Goal: Task Accomplishment & Management: Complete application form

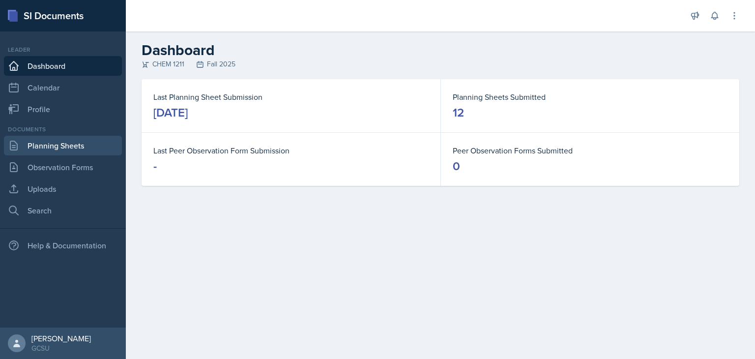
click at [59, 151] on link "Planning Sheets" at bounding box center [63, 146] width 118 height 20
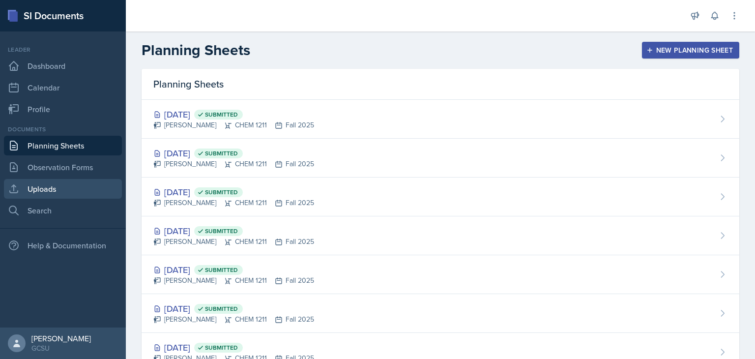
click at [66, 192] on link "Uploads" at bounding box center [63, 189] width 118 height 20
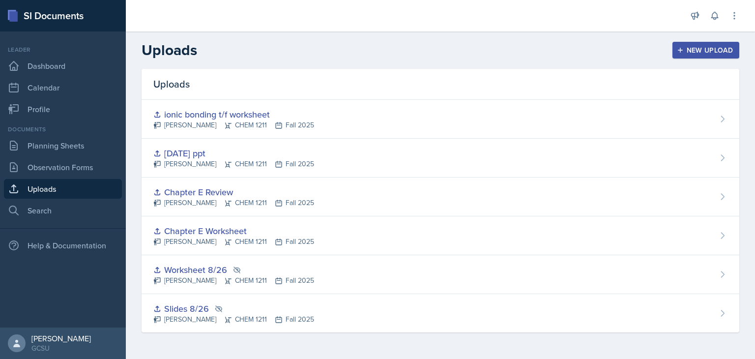
click at [707, 57] on button "New Upload" at bounding box center [706, 50] width 67 height 17
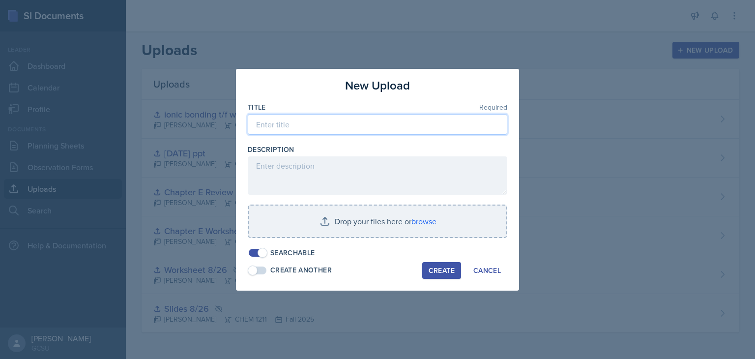
click at [387, 126] on input at bounding box center [378, 124] width 260 height 21
type input "10/7 slides"
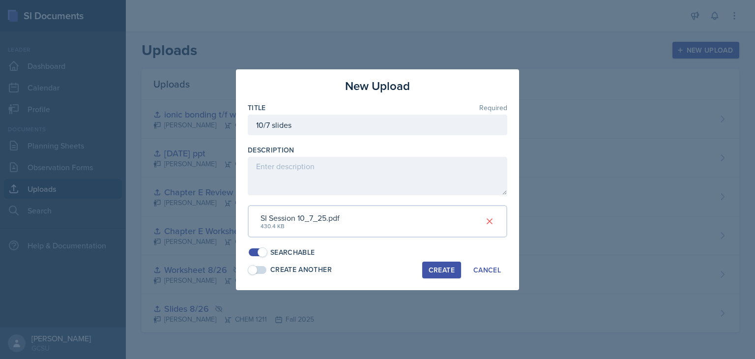
click at [444, 273] on div "Create" at bounding box center [442, 270] width 26 height 8
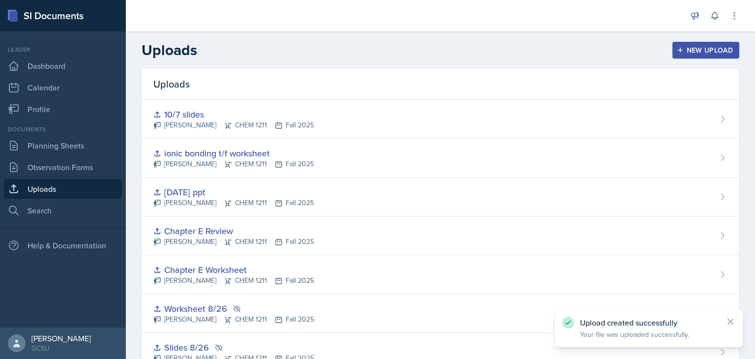
click at [696, 51] on div "New Upload" at bounding box center [706, 50] width 55 height 8
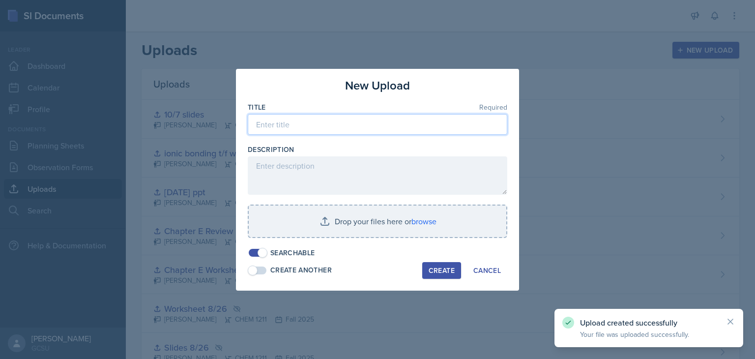
click at [364, 124] on input at bounding box center [378, 124] width 260 height 21
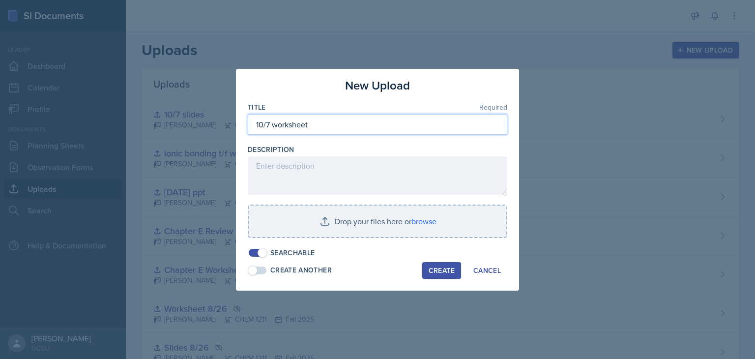
type input "10/7 worksheet"
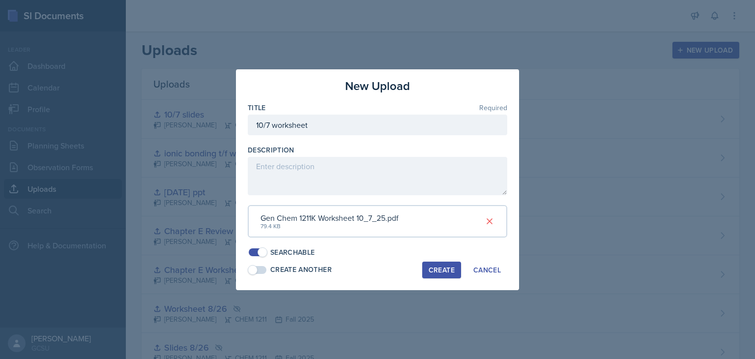
click at [443, 266] on div "Create" at bounding box center [442, 270] width 26 height 8
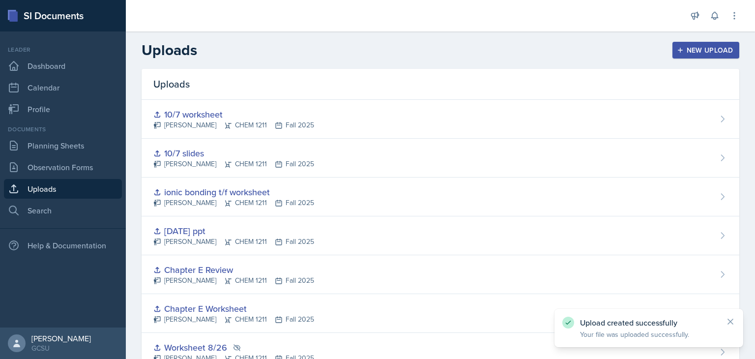
click at [675, 57] on button "New Upload" at bounding box center [706, 50] width 67 height 17
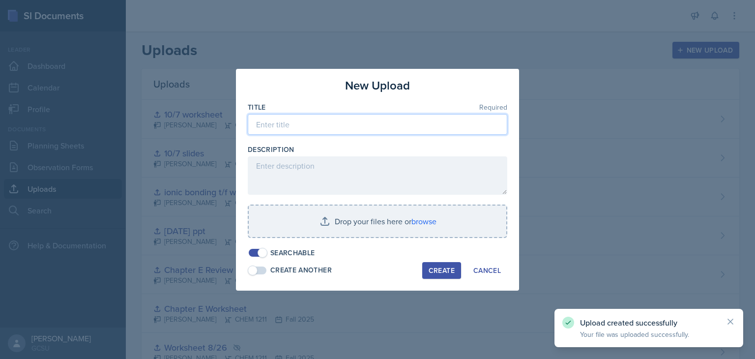
click at [405, 122] on input at bounding box center [378, 124] width 260 height 21
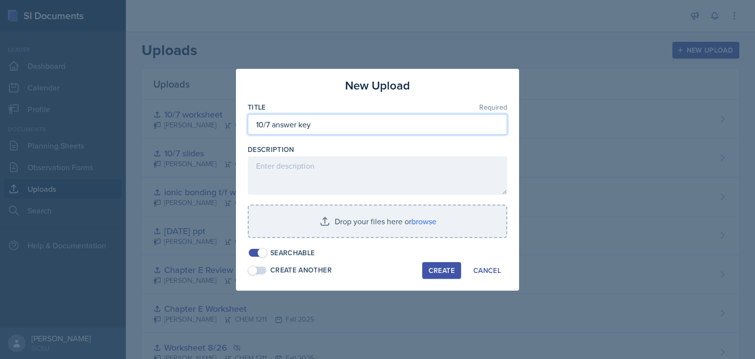
type input "10/7 answer key"
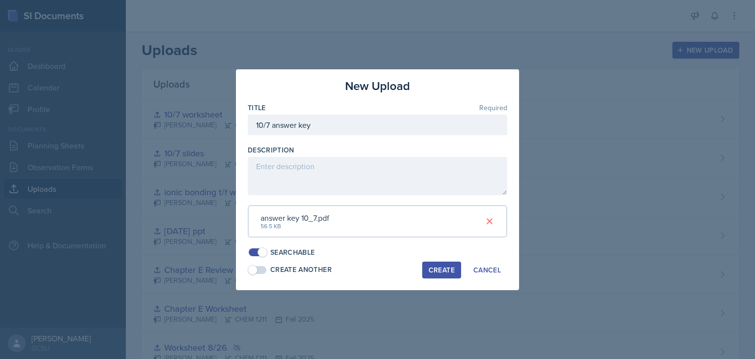
click at [445, 266] on div "Create" at bounding box center [442, 270] width 26 height 8
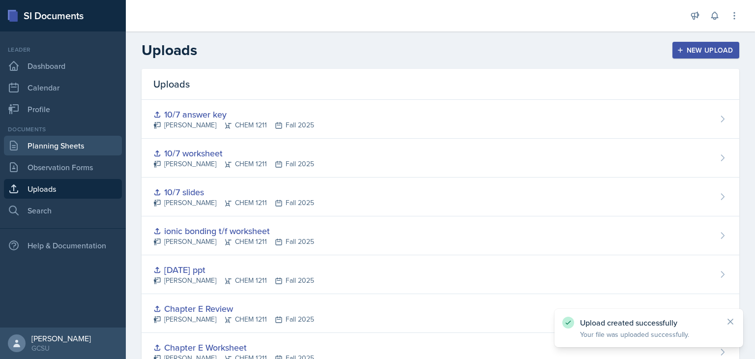
click at [50, 144] on link "Planning Sheets" at bounding box center [63, 146] width 118 height 20
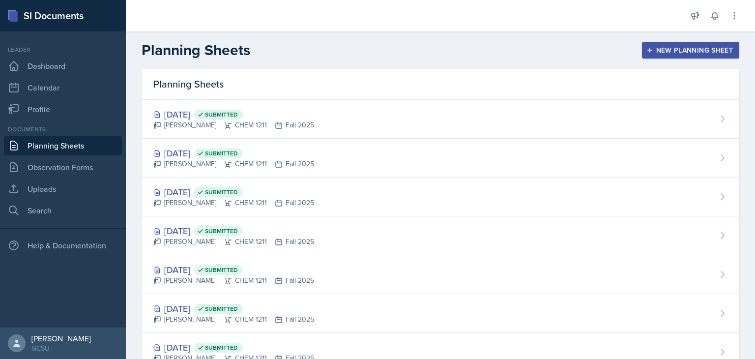
click at [683, 50] on div "New Planning Sheet" at bounding box center [690, 50] width 85 height 8
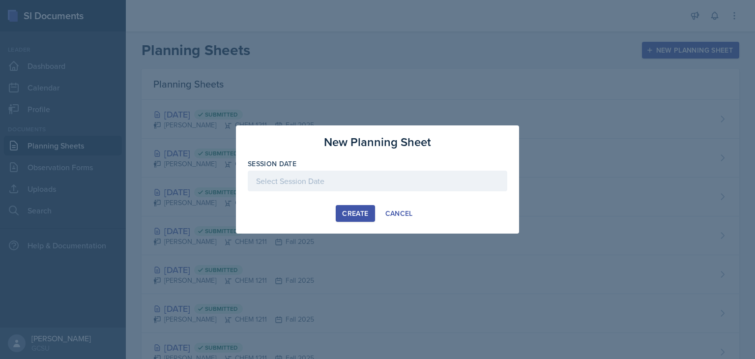
click at [280, 184] on div at bounding box center [378, 181] width 260 height 21
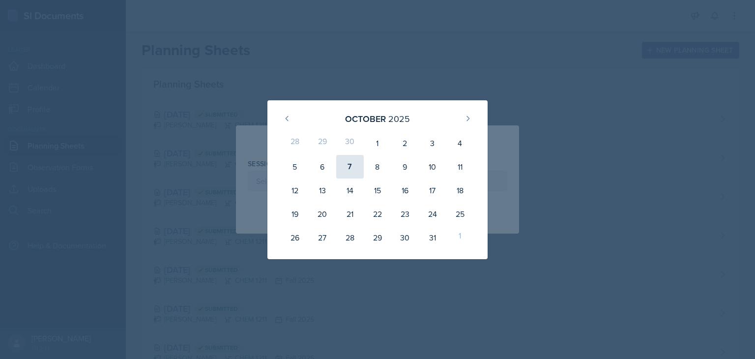
click at [342, 177] on div "7" at bounding box center [350, 167] width 28 height 24
type input "[DATE]"
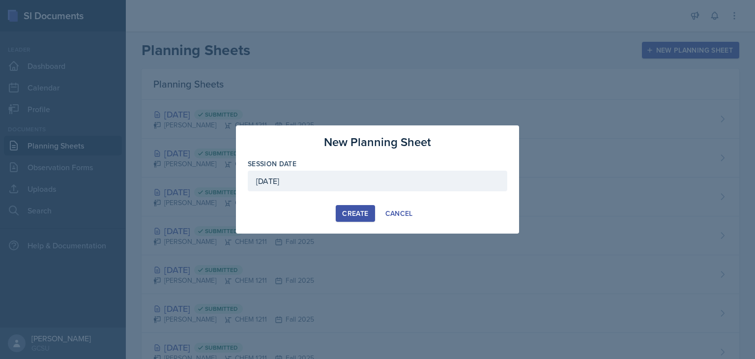
click at [357, 209] on div "Create" at bounding box center [355, 213] width 26 height 8
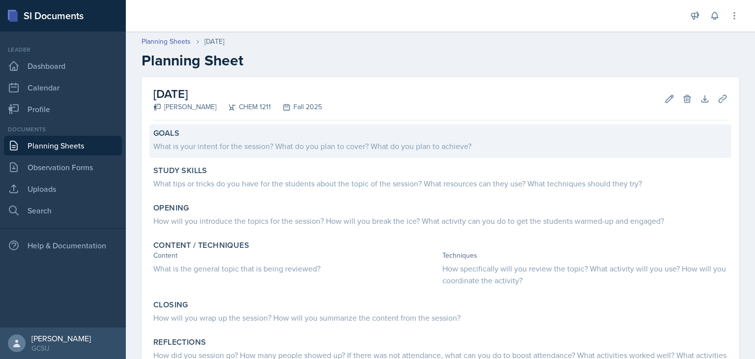
click at [285, 148] on div "What is your intent for the session? What do you plan to cover? What do you pla…" at bounding box center [440, 146] width 574 height 12
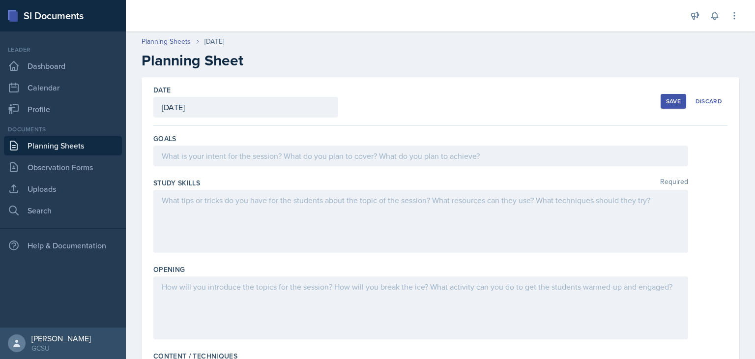
click at [285, 148] on div at bounding box center [420, 156] width 535 height 21
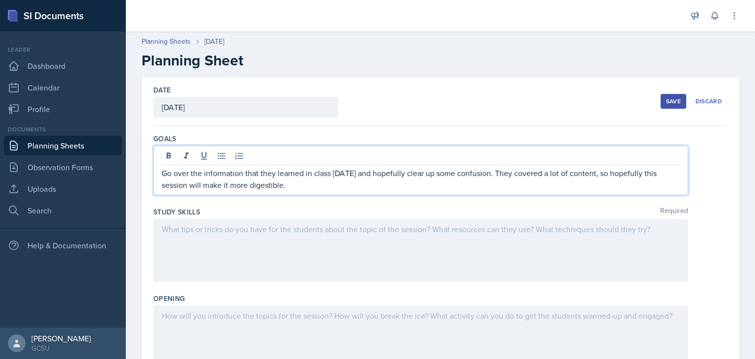
click at [243, 240] on div at bounding box center [420, 250] width 535 height 63
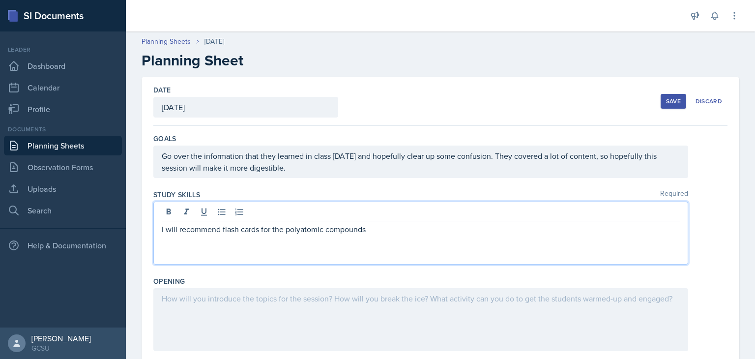
click at [222, 229] on p "I will recommend flash cards for the polyatomic compounds" at bounding box center [421, 229] width 518 height 12
click at [435, 231] on p "I will recommend making flash cards for the polyatomic compounds" at bounding box center [421, 229] width 518 height 12
click at [400, 232] on p "I will recommend making flash cards for the polyatomic compounds adn practicing…" at bounding box center [421, 229] width 518 height 12
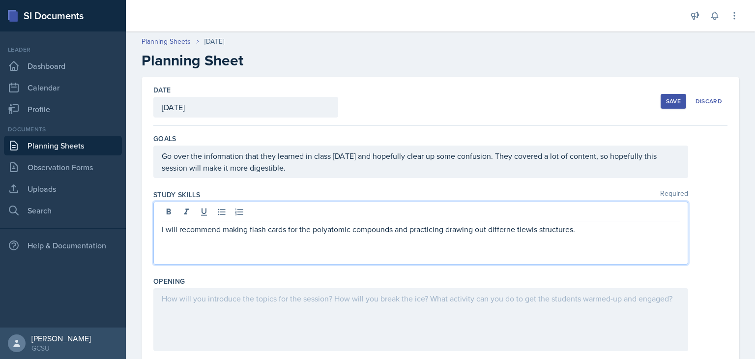
click at [499, 230] on p "I will recommend making flash cards for the polyatomic compounds and practicing…" at bounding box center [421, 229] width 518 height 12
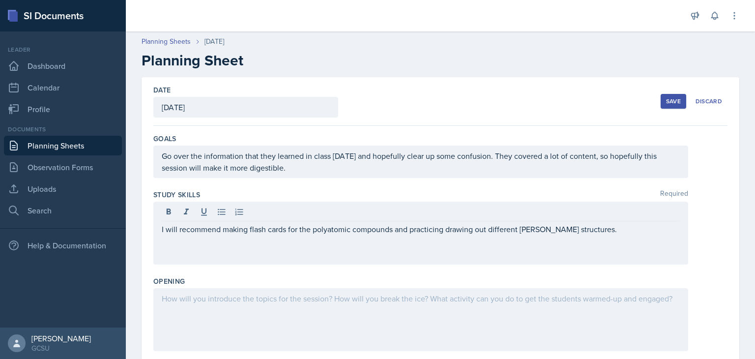
click at [434, 286] on div "Opening" at bounding box center [440, 315] width 574 height 87
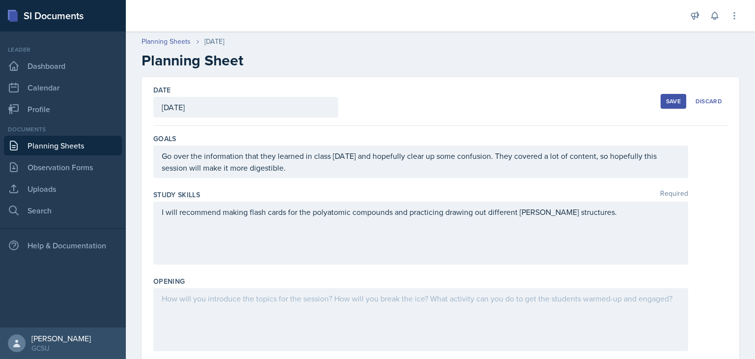
click at [411, 309] on div at bounding box center [420, 319] width 535 height 63
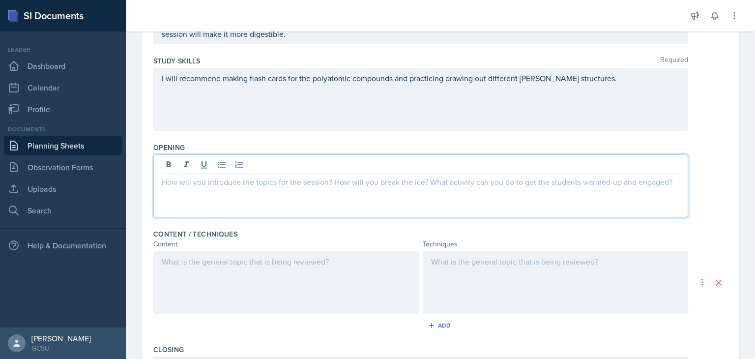
scroll to position [146, 0]
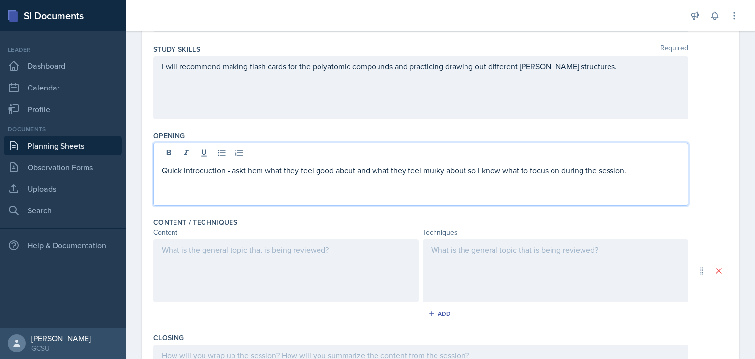
click at [248, 169] on p "Quick introduction - askt hem what they feel good about and what they feel murk…" at bounding box center [421, 170] width 518 height 12
click at [264, 281] on div at bounding box center [285, 270] width 265 height 63
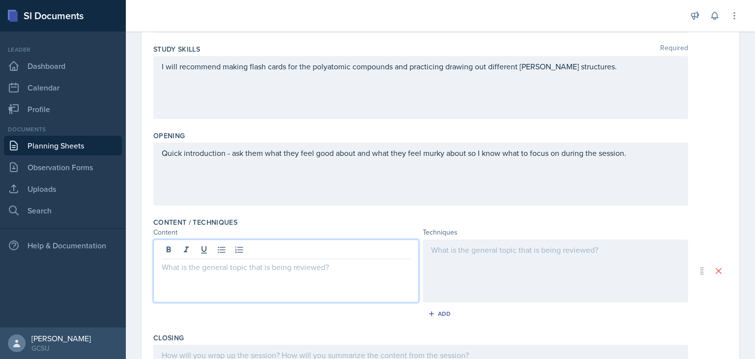
scroll to position [162, 0]
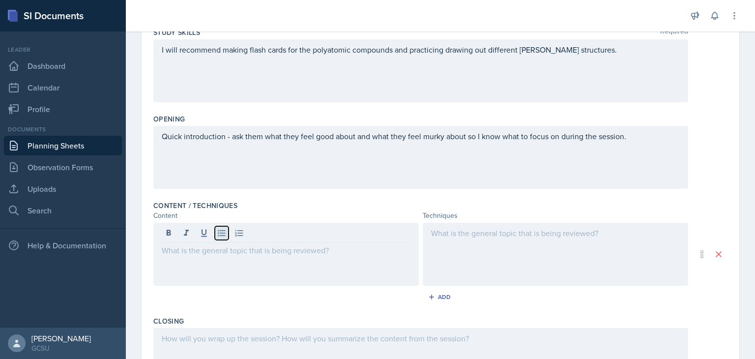
click at [221, 236] on icon at bounding box center [222, 233] width 10 height 10
click at [221, 238] on button at bounding box center [222, 233] width 14 height 14
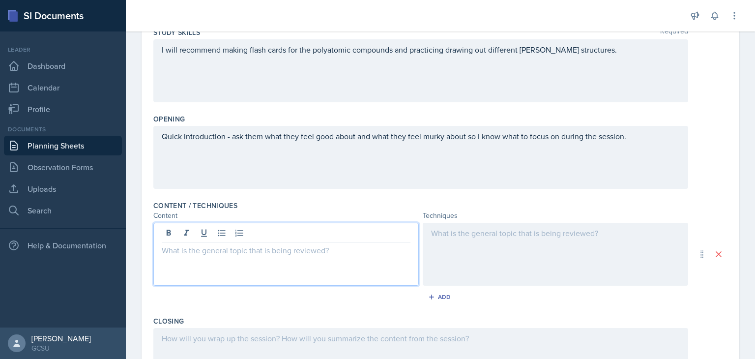
click at [212, 256] on div at bounding box center [285, 254] width 265 height 63
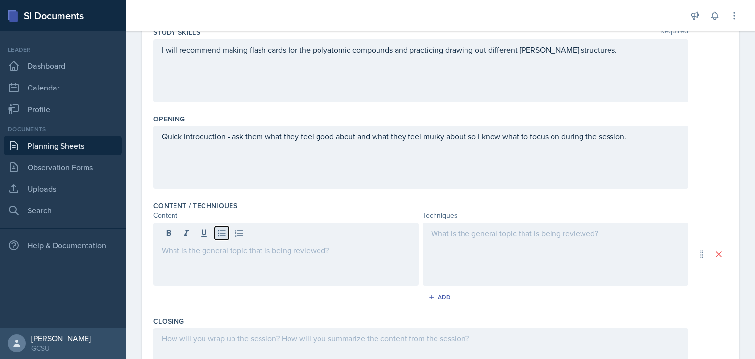
click at [220, 231] on icon at bounding box center [222, 233] width 10 height 10
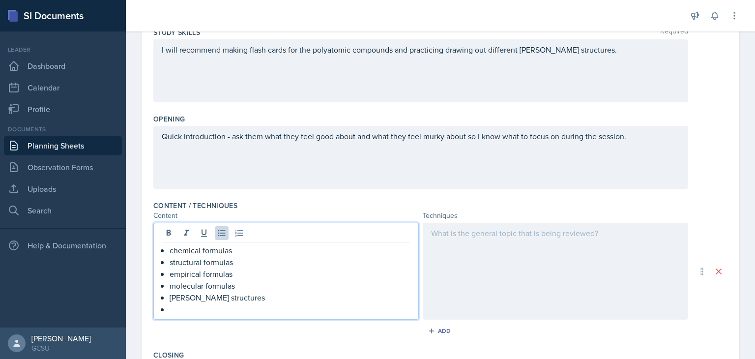
click at [179, 297] on p "[PERSON_NAME] structures" at bounding box center [290, 298] width 241 height 12
click at [181, 311] on p at bounding box center [290, 309] width 241 height 12
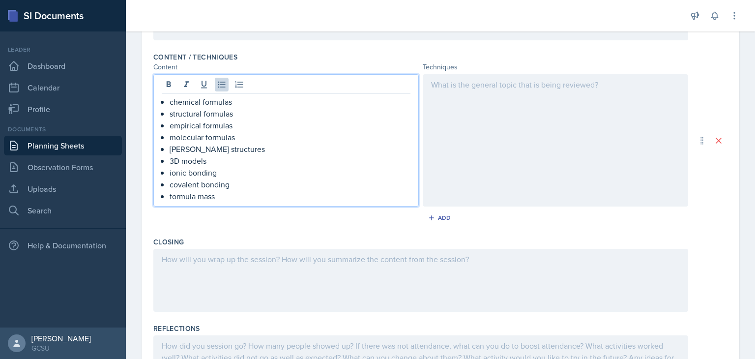
click at [538, 126] on div at bounding box center [555, 140] width 265 height 132
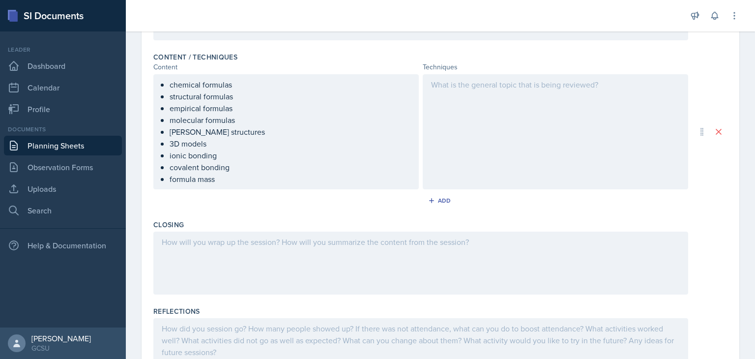
scroll to position [328, 0]
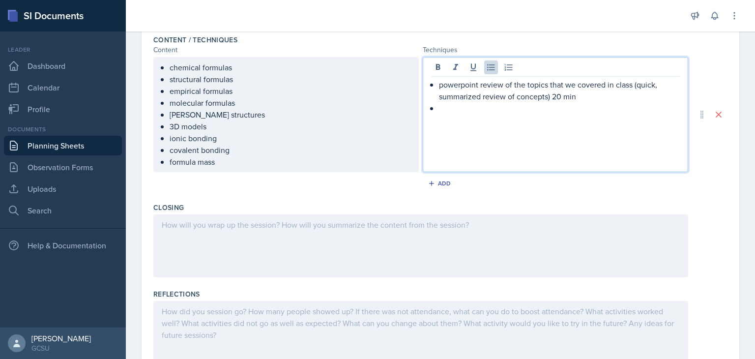
click at [548, 98] on p "powerpoint review of the topics that we covered in class (quick, summarized rev…" at bounding box center [559, 91] width 241 height 24
click at [560, 108] on p at bounding box center [559, 108] width 241 height 12
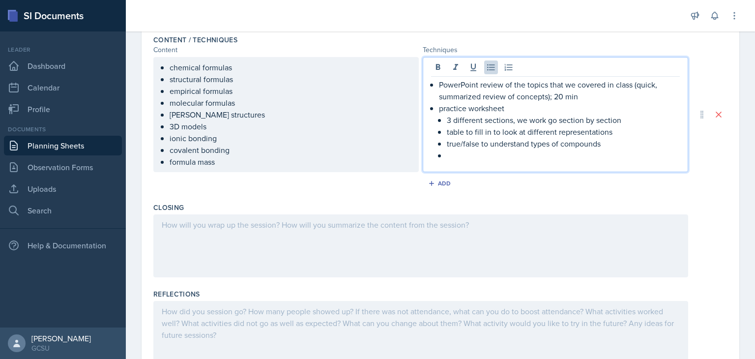
click at [490, 158] on p at bounding box center [563, 155] width 233 height 12
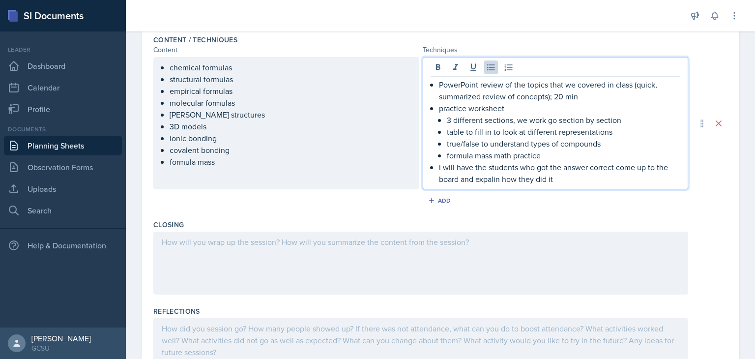
click at [484, 177] on p "i will have the students who got the answer correct come up to the board and ex…" at bounding box center [559, 173] width 241 height 24
click at [474, 246] on div at bounding box center [420, 263] width 535 height 63
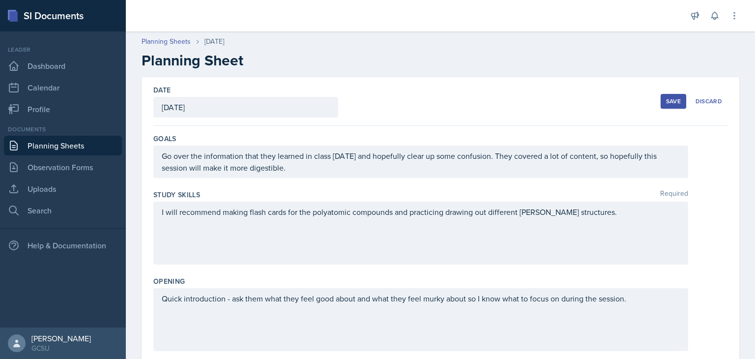
scroll to position [0, 0]
click at [731, 19] on icon at bounding box center [735, 16] width 10 height 10
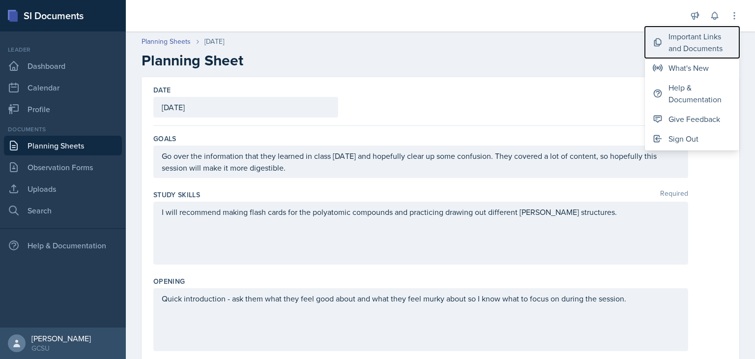
click at [714, 38] on div "Important Links and Documents" at bounding box center [700, 42] width 63 height 24
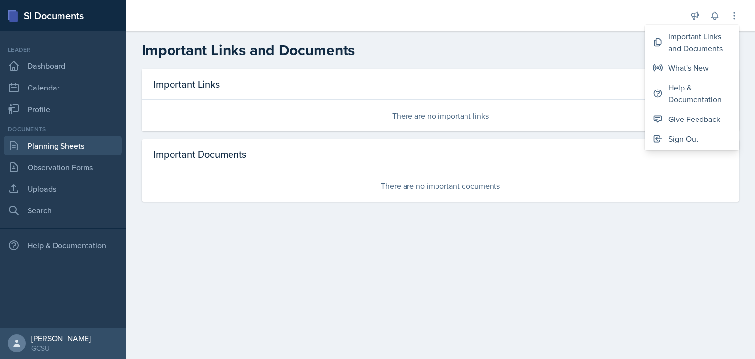
click at [63, 137] on link "Planning Sheets" at bounding box center [63, 146] width 118 height 20
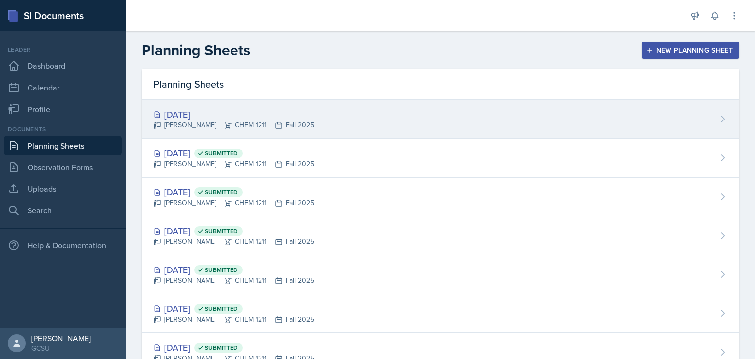
click at [251, 131] on div "[DATE] [PERSON_NAME] CHEM 1211 Fall 2025" at bounding box center [441, 119] width 598 height 39
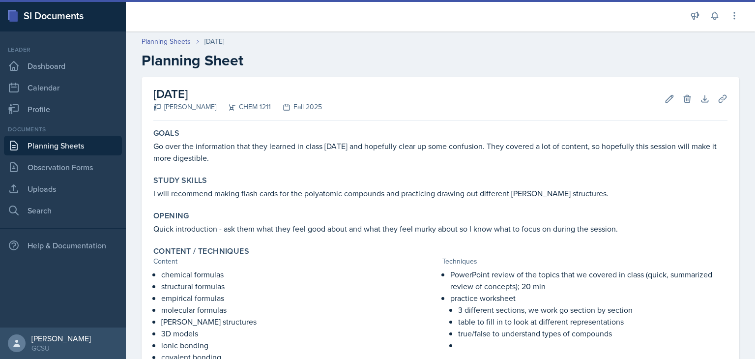
scroll to position [170, 0]
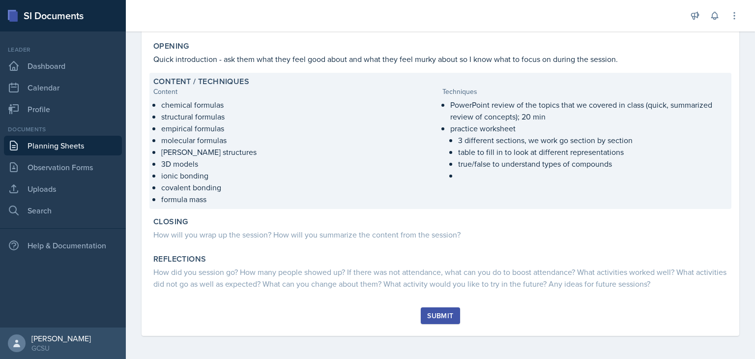
click at [478, 170] on p at bounding box center [592, 175] width 269 height 10
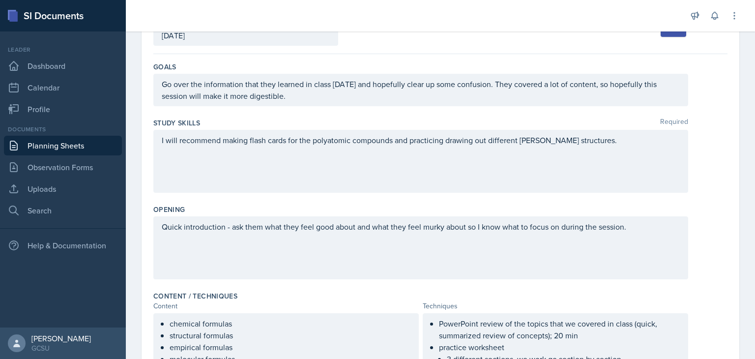
scroll to position [372, 0]
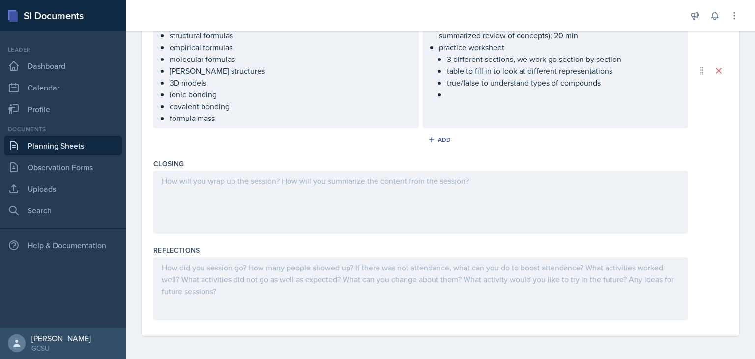
click at [531, 102] on div "PowerPoint review of the topics that we covered in class (quick, summarized rev…" at bounding box center [555, 70] width 265 height 115
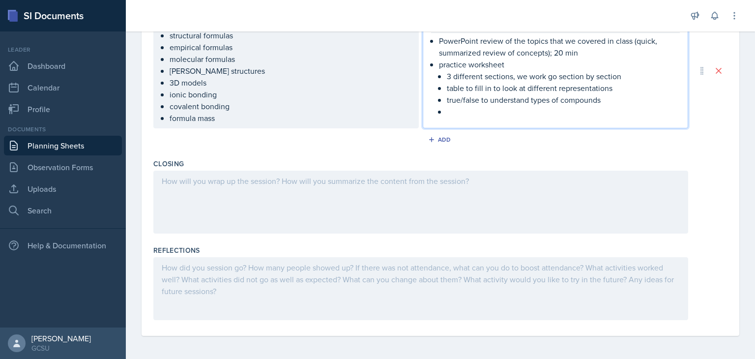
click at [532, 113] on p at bounding box center [563, 112] width 233 height 12
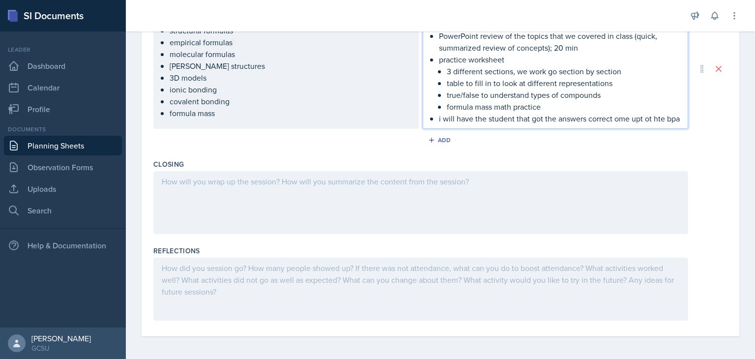
scroll to position [388, 0]
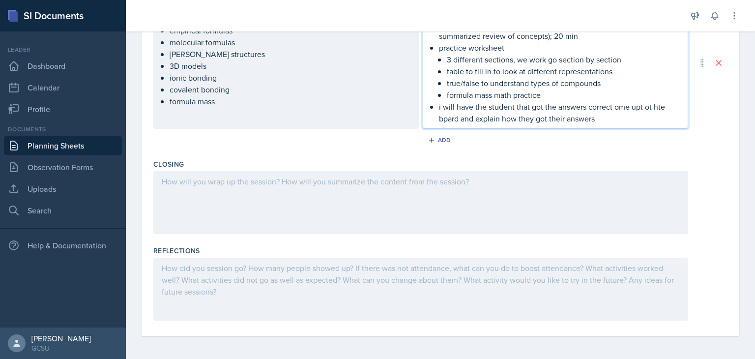
click at [615, 107] on p "i will have the student that got the answers correct ome upt ot hte bpard and e…" at bounding box center [559, 113] width 241 height 24
click at [610, 107] on p "i will have the student that got the answers correct ome upt ot hte bpard and e…" at bounding box center [559, 113] width 241 height 24
click at [646, 105] on p "i will have the student that got the answers correct come upt ot hte bpard and …" at bounding box center [559, 113] width 241 height 24
click at [655, 105] on p "i will have the student that got the answers correct come up tot hte bpard and …" at bounding box center [559, 113] width 241 height 24
click at [662, 105] on p "i will have the student that got the answers correct come up to thte bpard and …" at bounding box center [559, 113] width 241 height 24
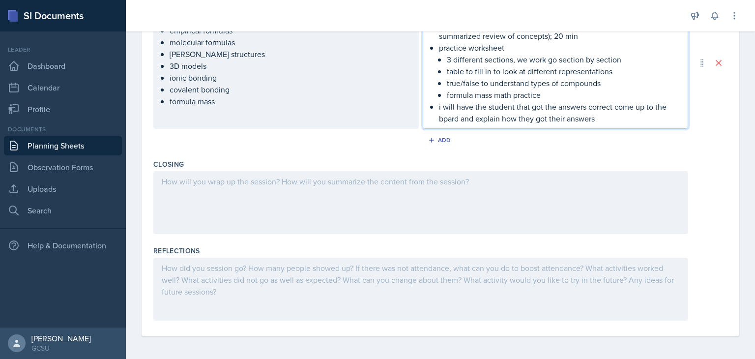
click at [445, 113] on p "i will have the student that got the answers correct come up to the bpard and e…" at bounding box center [559, 113] width 241 height 24
click at [401, 183] on div at bounding box center [420, 202] width 535 height 63
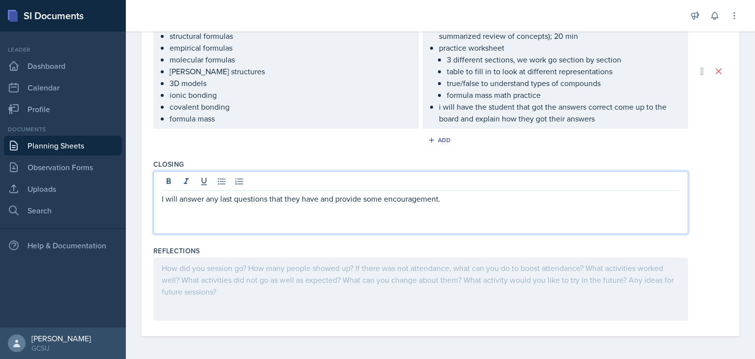
scroll to position [0, 0]
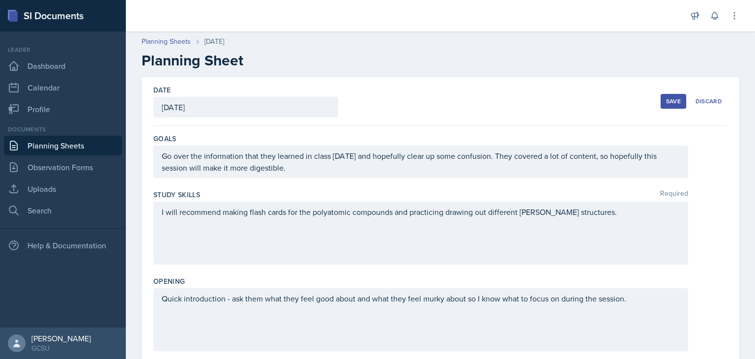
click at [664, 94] on button "Save" at bounding box center [674, 101] width 26 height 15
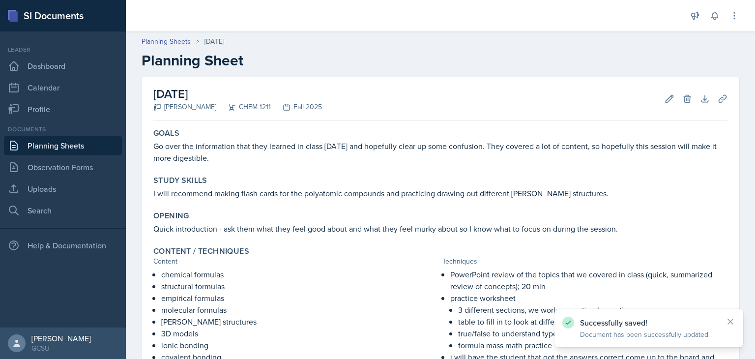
scroll to position [4, 0]
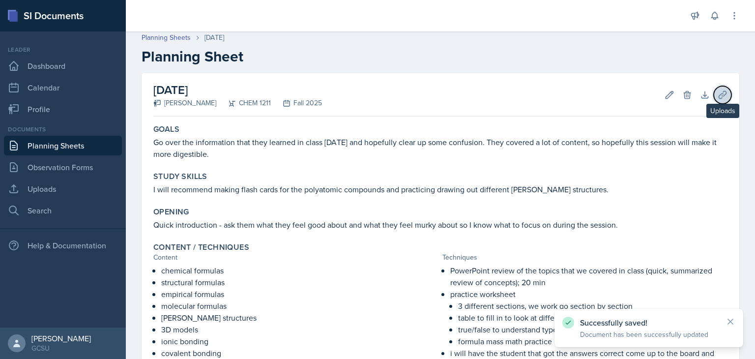
click at [718, 91] on icon at bounding box center [723, 95] width 10 height 10
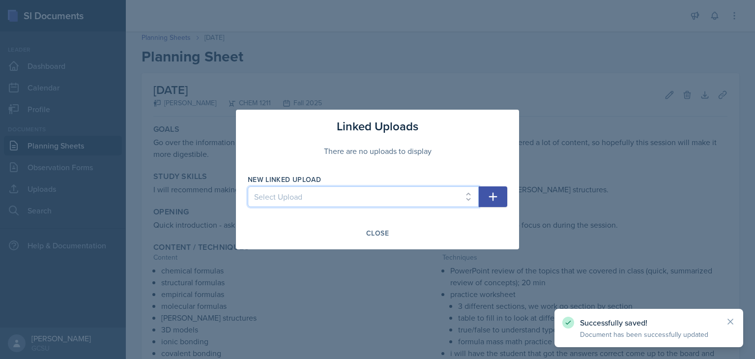
click at [424, 197] on select "Select Upload Worksheet 8/26 Slides 8/26 Chapter E Worksheet Chapter E Review […" at bounding box center [363, 196] width 231 height 21
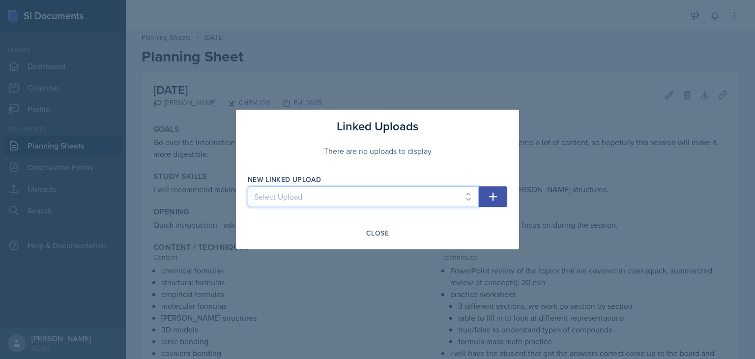
select select "46005b31-7314-4a11-8cd5-b3d03b1044a5"
click at [248, 186] on select "Select Upload Worksheet 8/26 Slides 8/26 Chapter E Worksheet Chapter E Review […" at bounding box center [363, 196] width 231 height 21
click at [489, 195] on icon "button" at bounding box center [493, 197] width 12 height 12
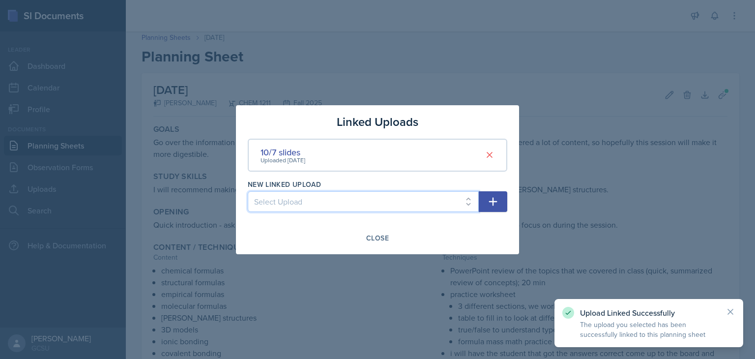
click at [461, 197] on select "Select Upload Worksheet 8/26 Slides 8/26 Chapter E Worksheet Chapter E Review […" at bounding box center [363, 201] width 231 height 21
select select "00c32774-d874-4ca7-88b3-f4ba6667ecd6"
click at [248, 191] on select "Select Upload Worksheet 8/26 Slides 8/26 Chapter E Worksheet Chapter E Review […" at bounding box center [363, 201] width 231 height 21
click at [496, 199] on icon "button" at bounding box center [493, 202] width 12 height 12
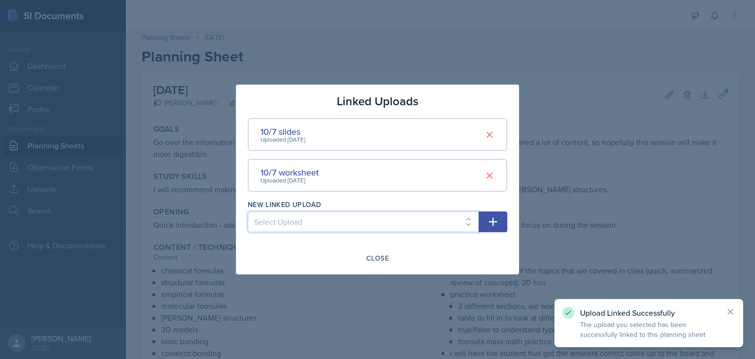
click at [446, 221] on select "Select Upload Worksheet 8/26 Slides 8/26 Chapter E Worksheet Chapter E Review […" at bounding box center [363, 221] width 231 height 21
select select "144c4b6f-71cd-43ed-b0c0-6a8e0a8ff1f1"
click at [248, 211] on select "Select Upload Worksheet 8/26 Slides 8/26 Chapter E Worksheet Chapter E Review […" at bounding box center [363, 221] width 231 height 21
click at [490, 220] on icon "button" at bounding box center [493, 222] width 12 height 12
select select
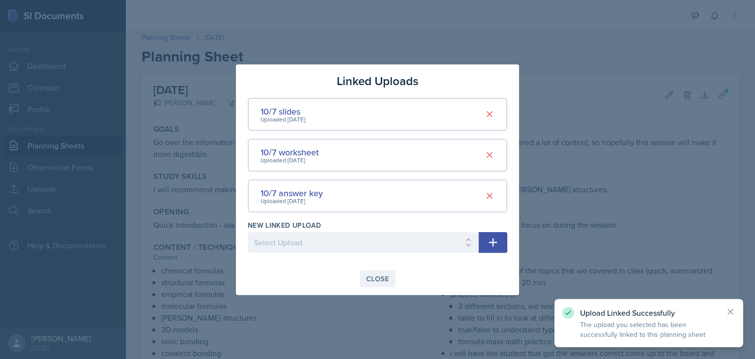
click at [384, 280] on div "Close" at bounding box center [377, 279] width 23 height 8
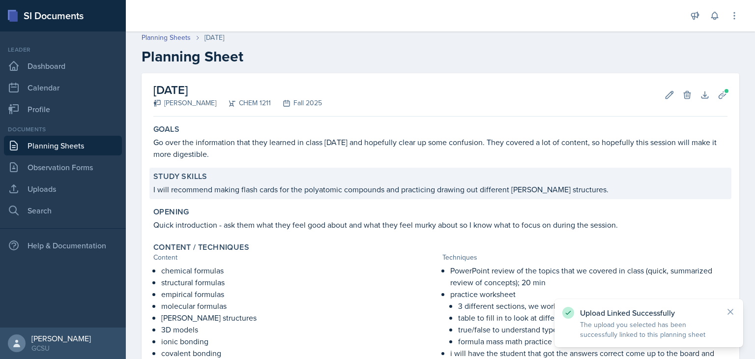
scroll to position [168, 0]
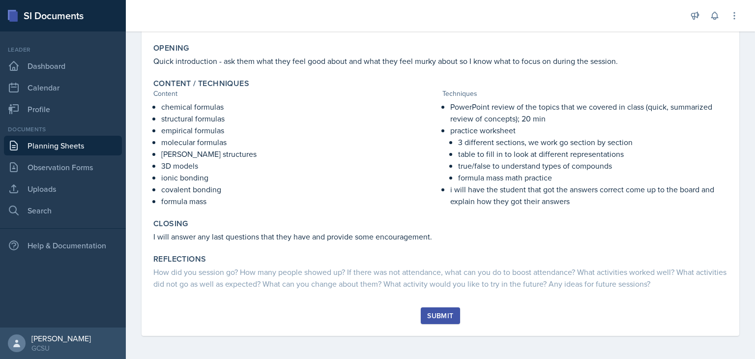
click at [438, 312] on div "Submit" at bounding box center [440, 316] width 26 height 8
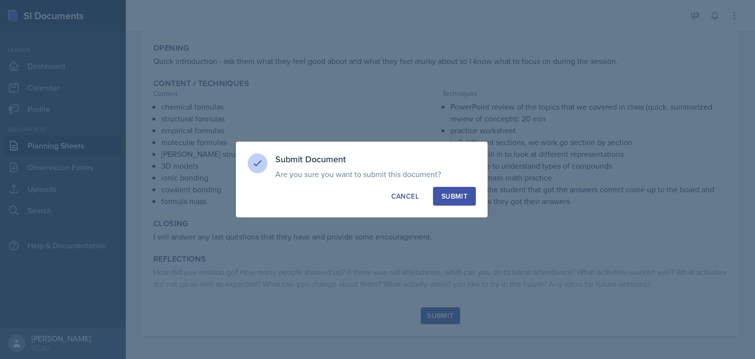
click at [454, 201] on button "Submit" at bounding box center [454, 196] width 43 height 19
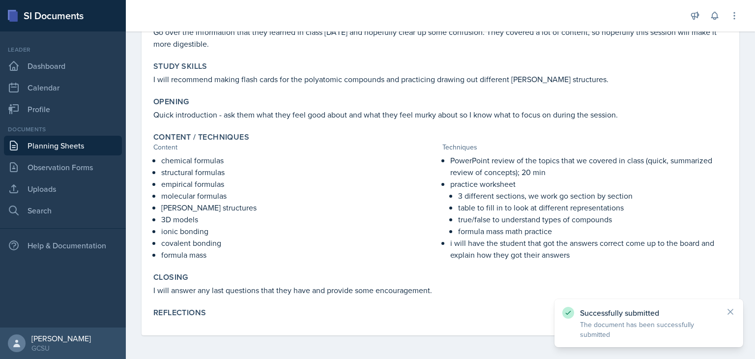
scroll to position [114, 0]
click at [97, 151] on link "Planning Sheets" at bounding box center [63, 146] width 118 height 20
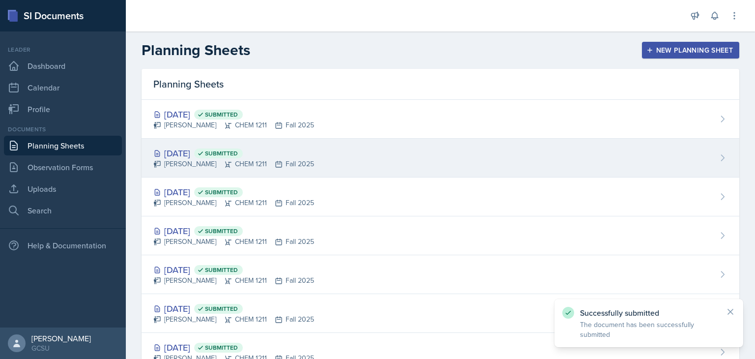
click at [303, 162] on div "[PERSON_NAME] CHEM 1211 Fall 2025" at bounding box center [233, 164] width 161 height 10
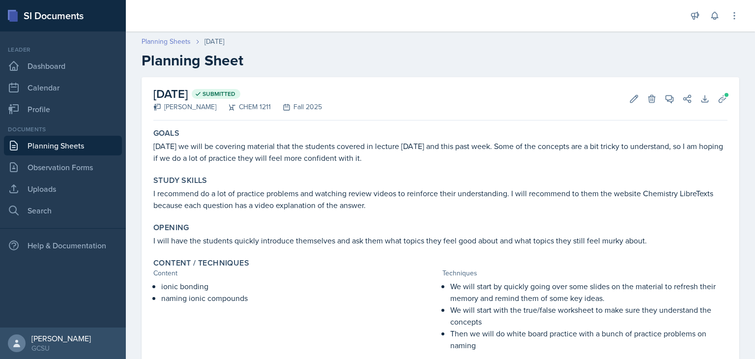
click at [168, 40] on link "Planning Sheets" at bounding box center [166, 41] width 49 height 10
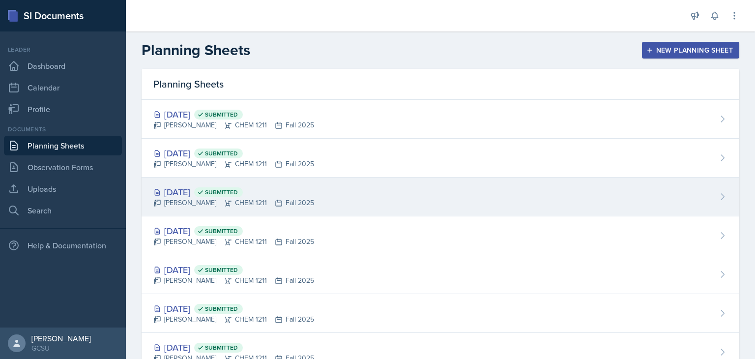
click at [246, 199] on div "[PERSON_NAME] CHEM 1211 Fall 2025" at bounding box center [233, 203] width 161 height 10
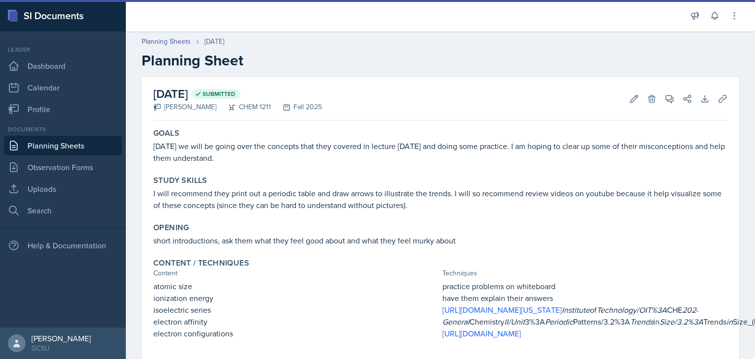
scroll to position [129, 0]
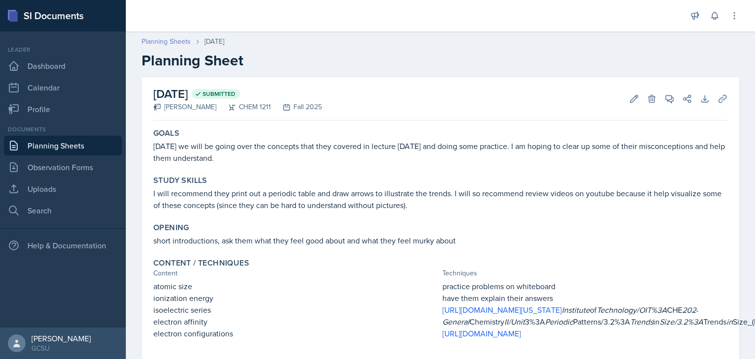
click at [176, 42] on link "Planning Sheets" at bounding box center [166, 41] width 49 height 10
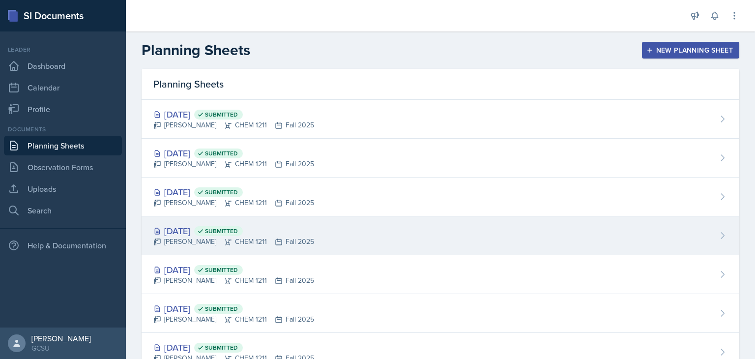
click at [209, 227] on div "[DATE] Submitted" at bounding box center [233, 230] width 161 height 13
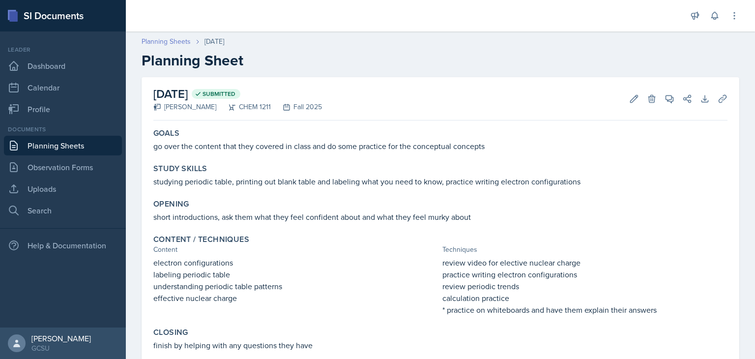
click at [174, 45] on link "Planning Sheets" at bounding box center [166, 41] width 49 height 10
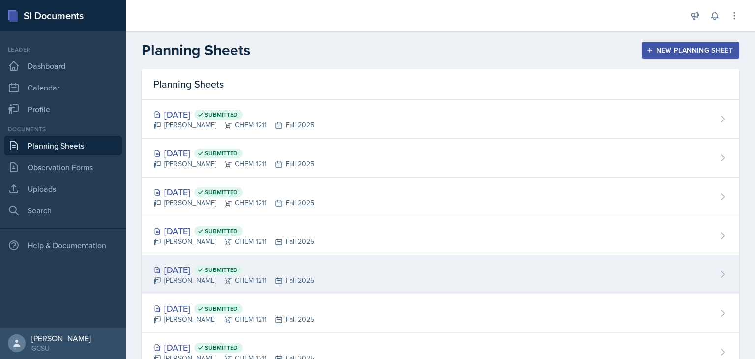
click at [214, 269] on div "[DATE] Submitted" at bounding box center [233, 269] width 161 height 13
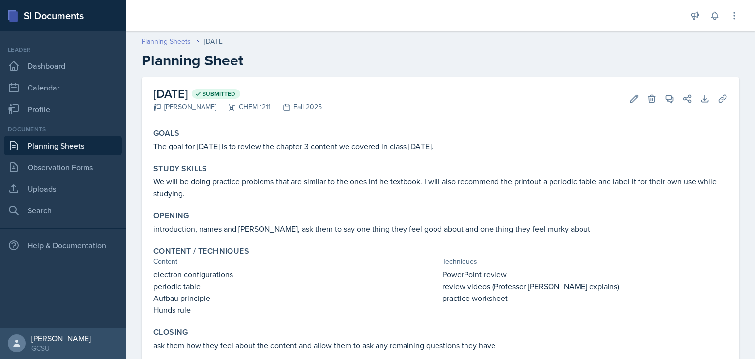
click at [177, 40] on link "Planning Sheets" at bounding box center [166, 41] width 49 height 10
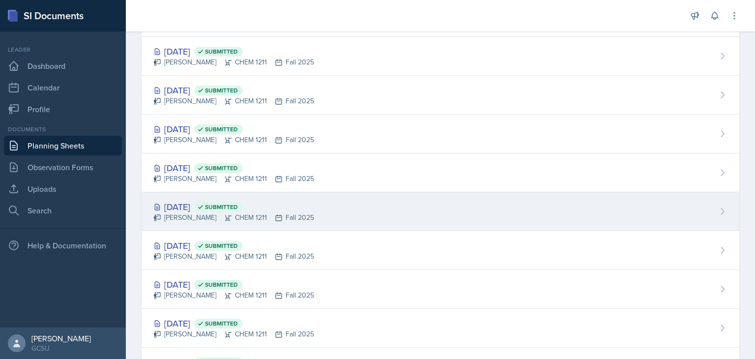
scroll to position [102, 0]
click at [211, 192] on div "[DATE] Submitted [PERSON_NAME] CHEM 1211 Fall 2025" at bounding box center [441, 211] width 598 height 39
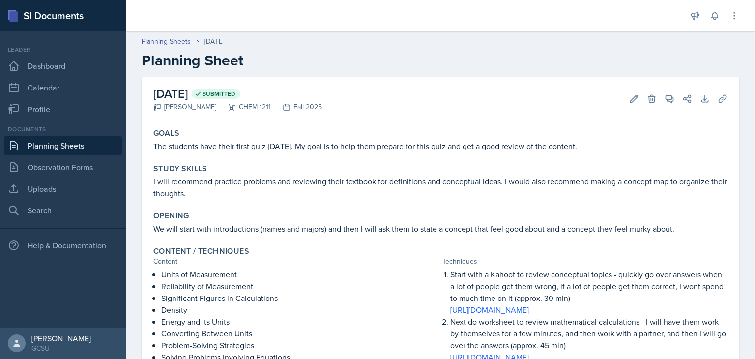
click at [147, 36] on header "Planning Sheets [DATE] Planning Sheet" at bounding box center [440, 53] width 629 height 53
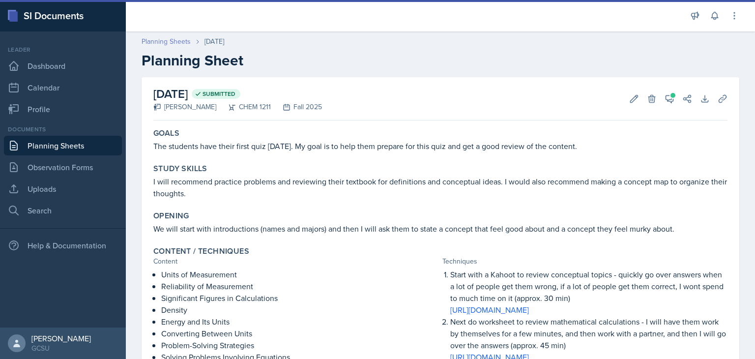
click at [150, 38] on link "Planning Sheets" at bounding box center [166, 41] width 49 height 10
